Goal: Task Accomplishment & Management: Manage account settings

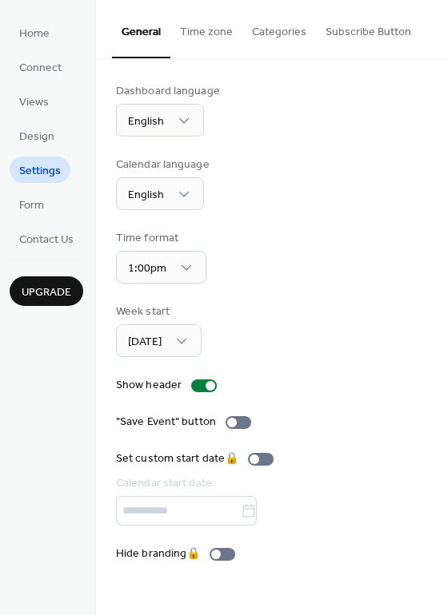
click at [203, 34] on button "Time zone" at bounding box center [206, 28] width 72 height 57
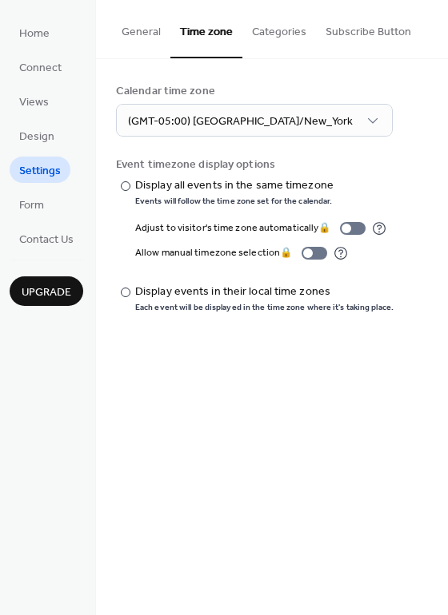
click at [265, 29] on button "Categories" at bounding box center [279, 28] width 74 height 57
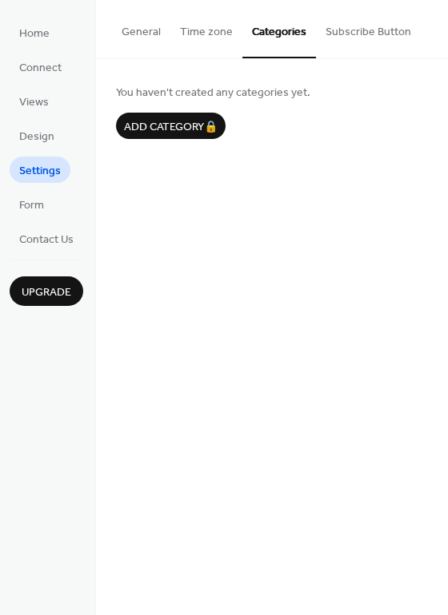
click at [349, 34] on button "Subscribe Button" at bounding box center [368, 28] width 105 height 57
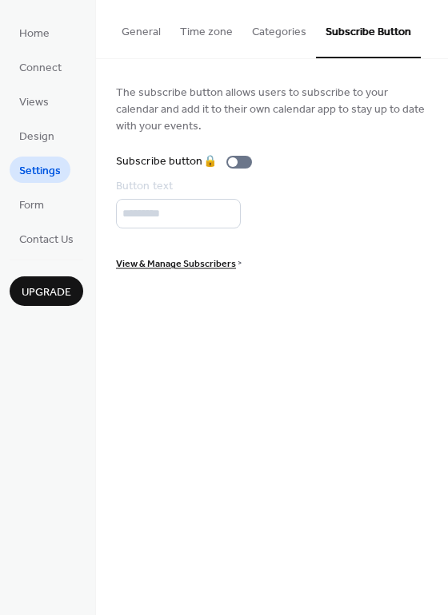
click at [137, 30] on button "General" at bounding box center [141, 28] width 58 height 57
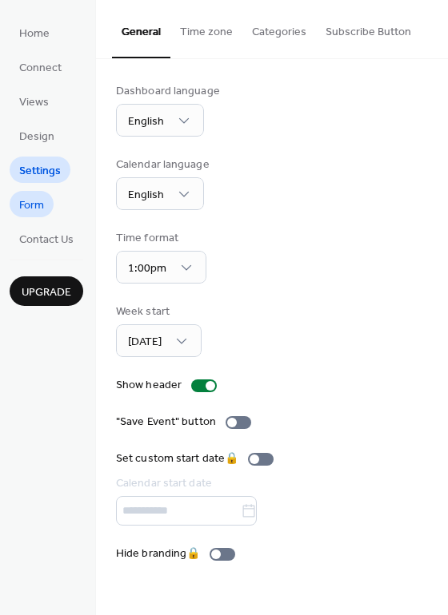
click at [38, 208] on span "Form" at bounding box center [31, 205] width 25 height 17
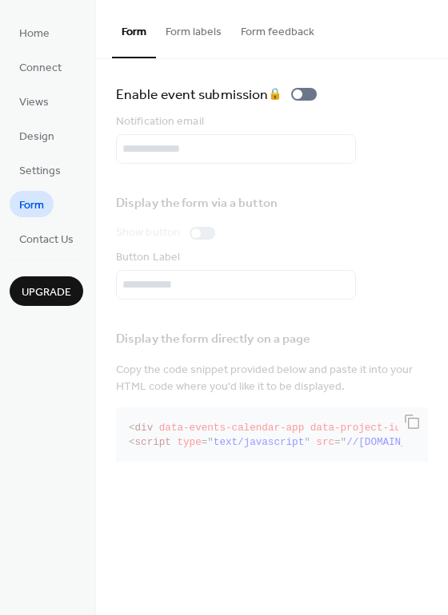
click at [189, 26] on button "Form labels" at bounding box center [193, 28] width 75 height 57
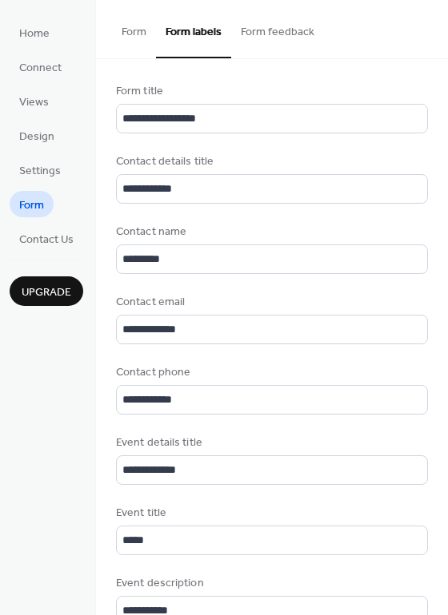
click at [264, 38] on button "Form feedback" at bounding box center [277, 28] width 93 height 57
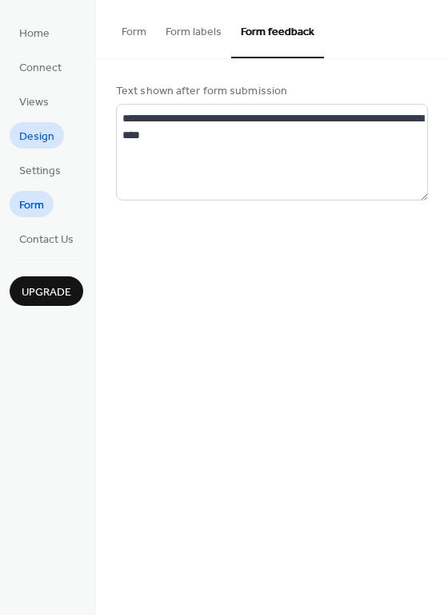
click at [35, 135] on span "Design" at bounding box center [36, 137] width 35 height 17
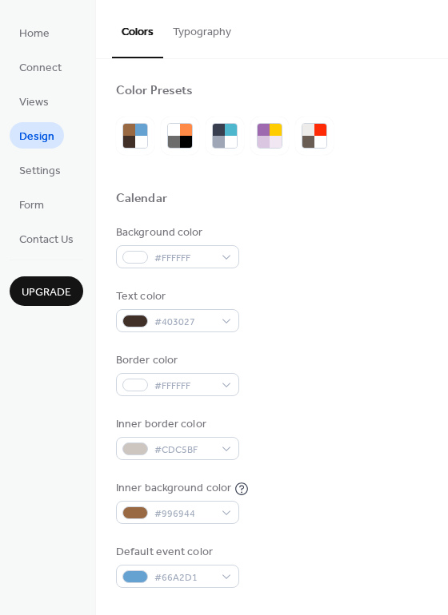
click at [203, 37] on button "Typography" at bounding box center [202, 28] width 78 height 57
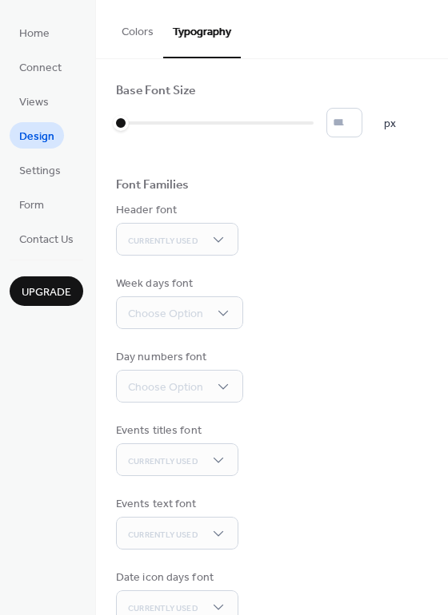
scroll to position [110, 0]
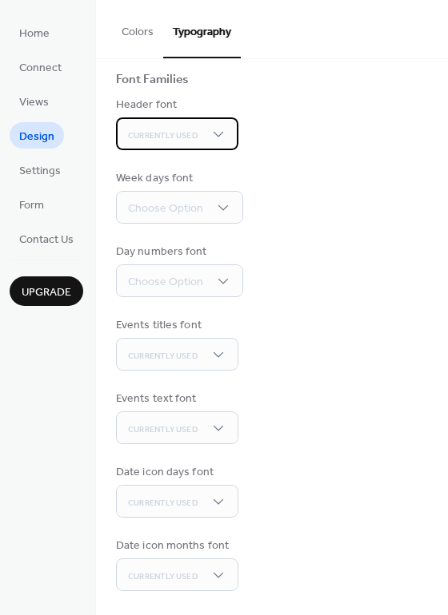
click at [228, 137] on div "Currently Used" at bounding box center [177, 133] width 122 height 33
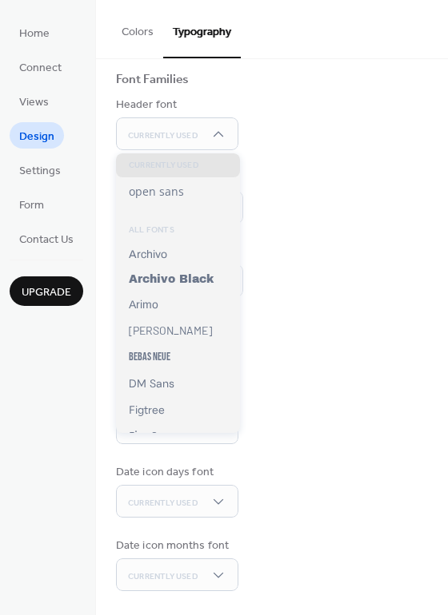
click at [337, 203] on div "Week days font Choose Option" at bounding box center [272, 197] width 312 height 54
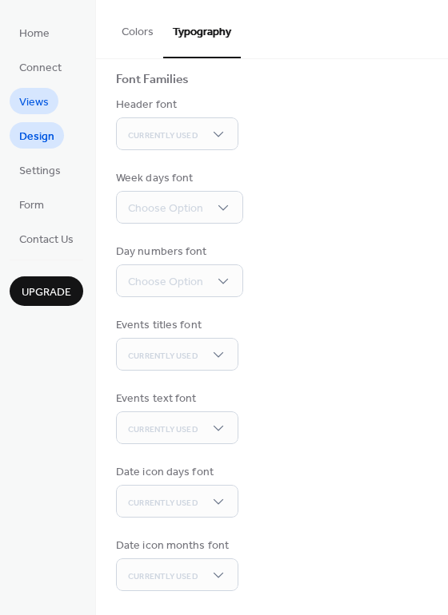
click at [31, 101] on span "Views" at bounding box center [34, 102] width 30 height 17
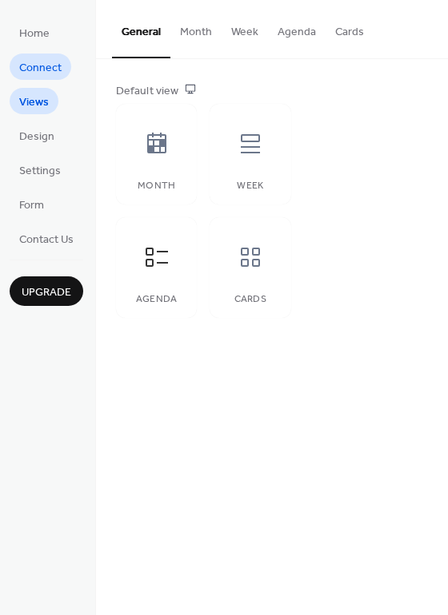
click at [34, 60] on span "Connect" at bounding box center [40, 68] width 42 height 17
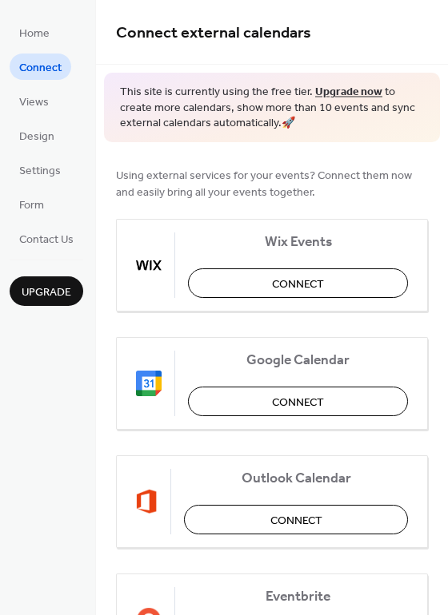
scroll to position [336, 0]
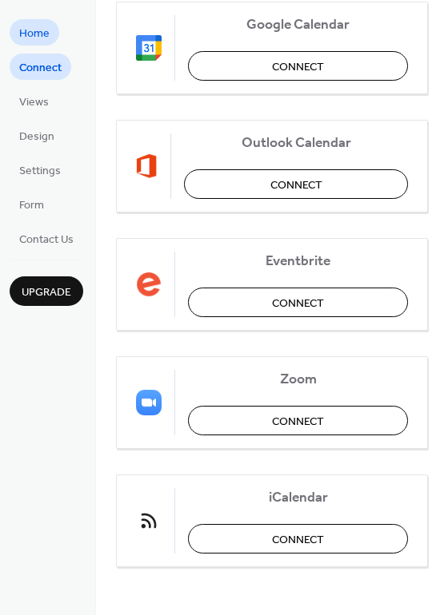
click at [34, 34] on span "Home" at bounding box center [34, 34] width 30 height 17
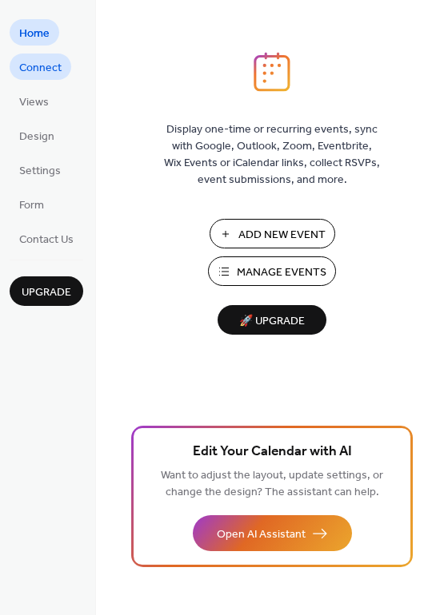
click at [45, 64] on span "Connect" at bounding box center [40, 68] width 42 height 17
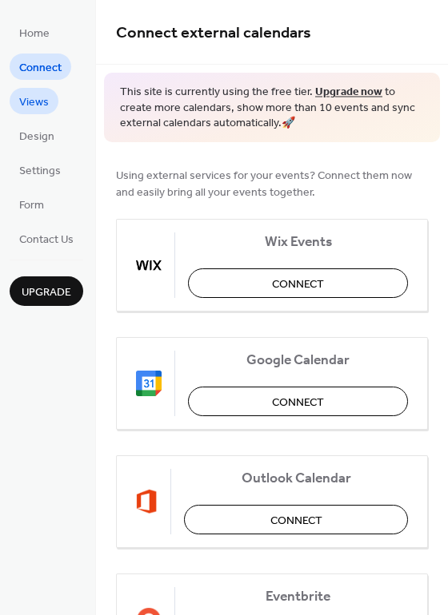
click at [40, 100] on span "Views" at bounding box center [34, 102] width 30 height 17
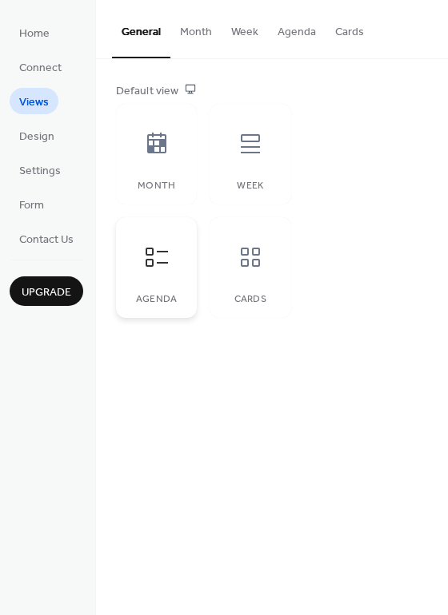
click at [164, 285] on div "Agenda" at bounding box center [156, 267] width 81 height 101
click at [193, 39] on button "Month" at bounding box center [195, 28] width 51 height 57
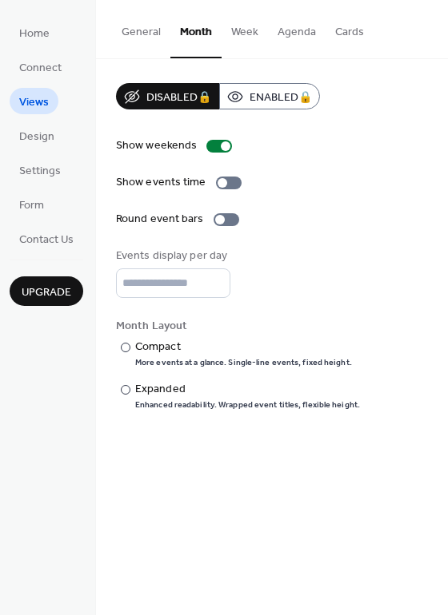
click at [245, 34] on button "Week" at bounding box center [244, 28] width 46 height 57
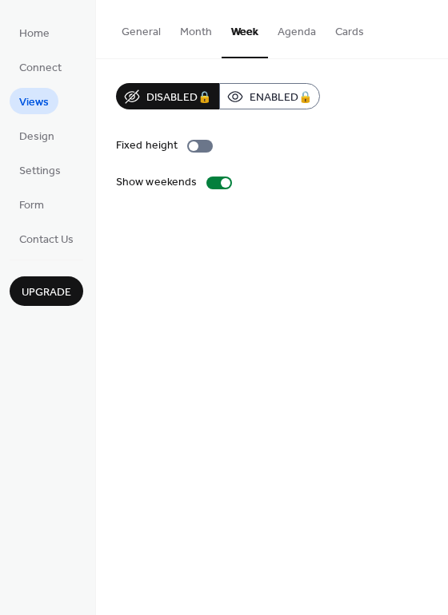
click at [294, 35] on button "Agenda" at bounding box center [297, 28] width 58 height 57
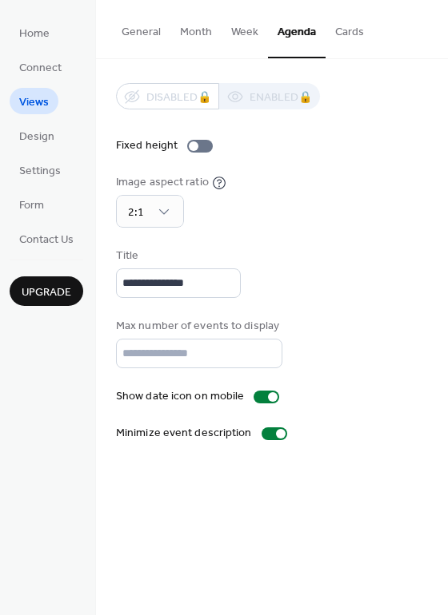
click at [289, 22] on button "Agenda" at bounding box center [297, 29] width 58 height 58
click at [323, 213] on div "Image aspect ratio 2:1" at bounding box center [272, 201] width 312 height 54
click at [386, 197] on div "Image aspect ratio 2:1" at bounding box center [272, 201] width 312 height 54
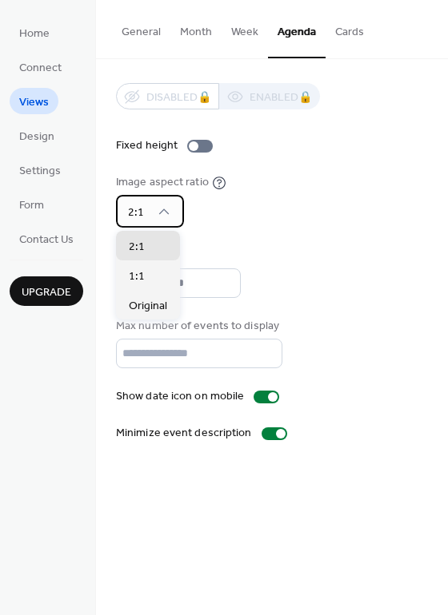
click at [169, 221] on div "2:1" at bounding box center [150, 211] width 68 height 33
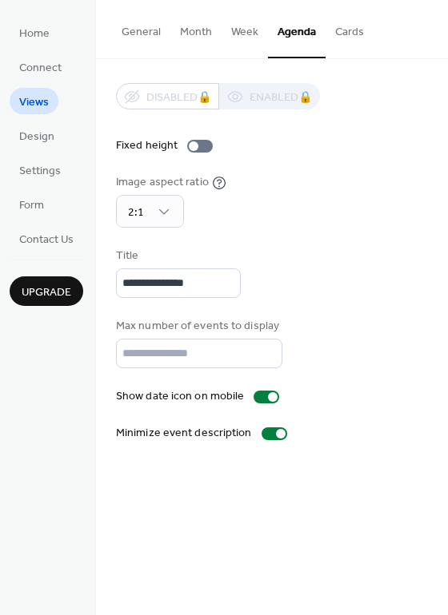
click at [277, 196] on div "Image aspect ratio 2:1" at bounding box center [272, 201] width 312 height 54
click at [203, 143] on div at bounding box center [200, 146] width 26 height 13
click at [190, 147] on div at bounding box center [200, 146] width 26 height 13
click at [336, 219] on div "Image aspect ratio 2:1" at bounding box center [272, 201] width 312 height 54
click at [221, 289] on input "**********" at bounding box center [178, 284] width 125 height 30
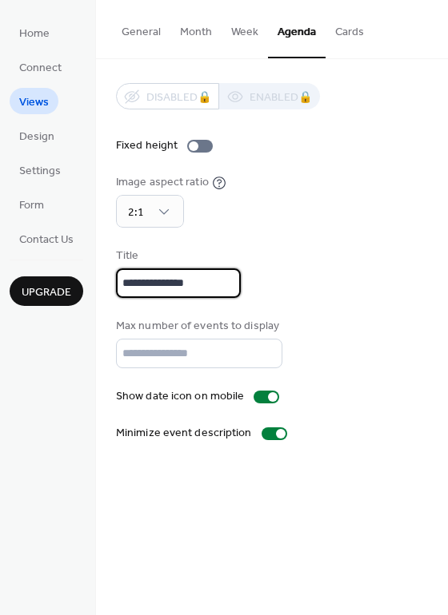
drag, startPoint x: 233, startPoint y: 282, endPoint x: 93, endPoint y: 280, distance: 140.7
click at [116, 280] on input "**********" at bounding box center [178, 284] width 125 height 30
click at [296, 38] on button "Agenda" at bounding box center [297, 29] width 58 height 58
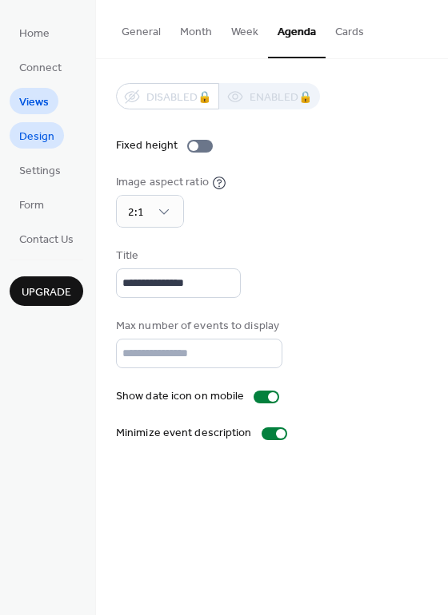
click at [33, 137] on span "Design" at bounding box center [36, 137] width 35 height 17
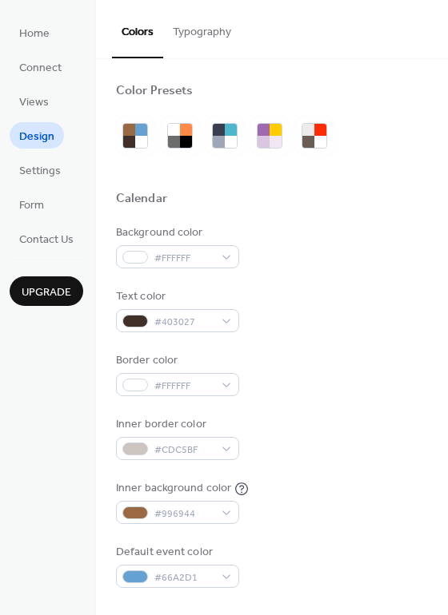
click at [206, 28] on button "Typography" at bounding box center [202, 28] width 78 height 57
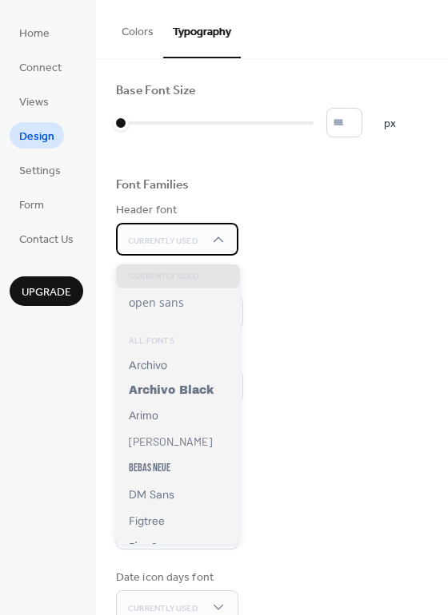
click at [209, 242] on div "Currently Used" at bounding box center [177, 239] width 122 height 33
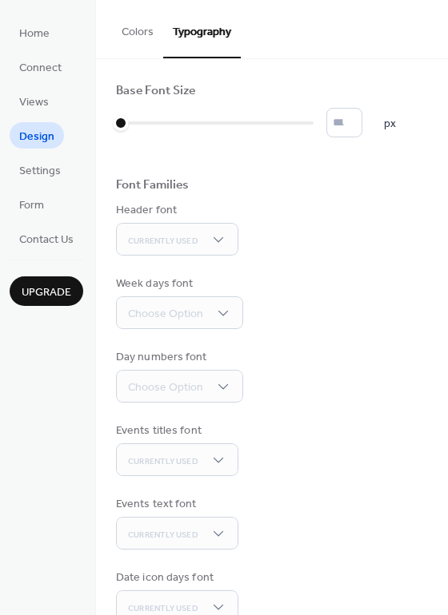
click at [386, 256] on div "Header font Currently Used" at bounding box center [272, 229] width 312 height 54
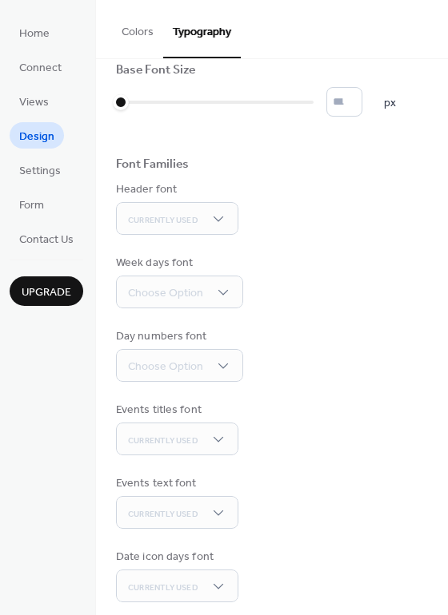
scroll to position [110, 0]
